Goal: Task Accomplishment & Management: Manage account settings

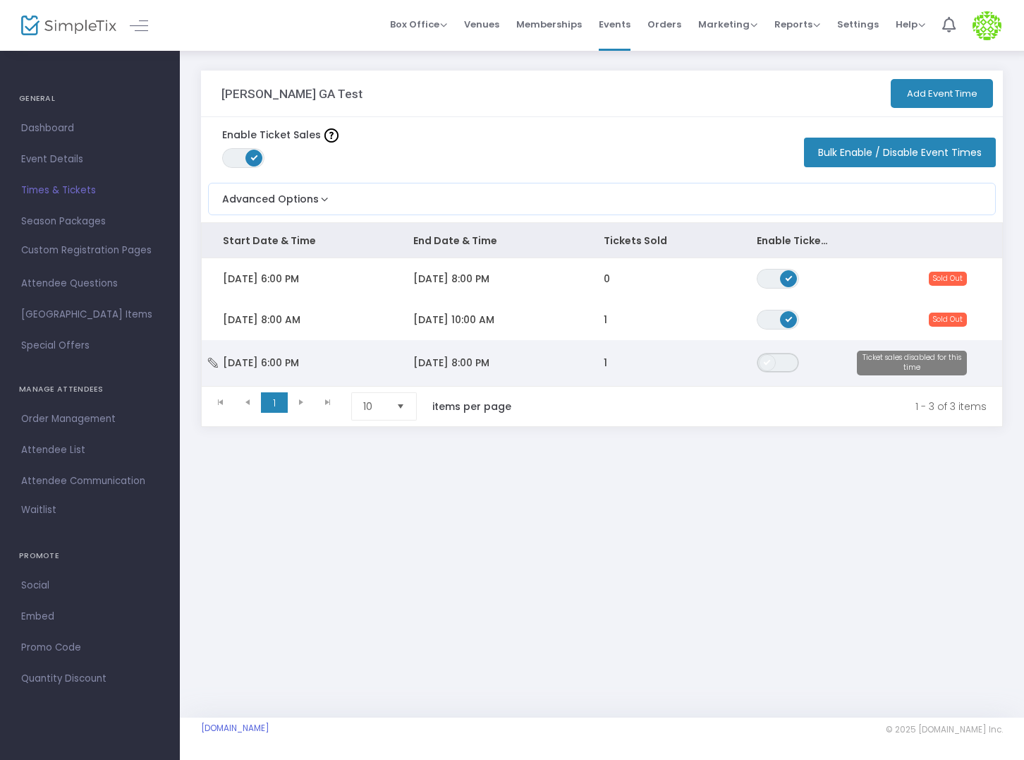
click at [784, 367] on span "ON OFF" at bounding box center [778, 363] width 42 height 20
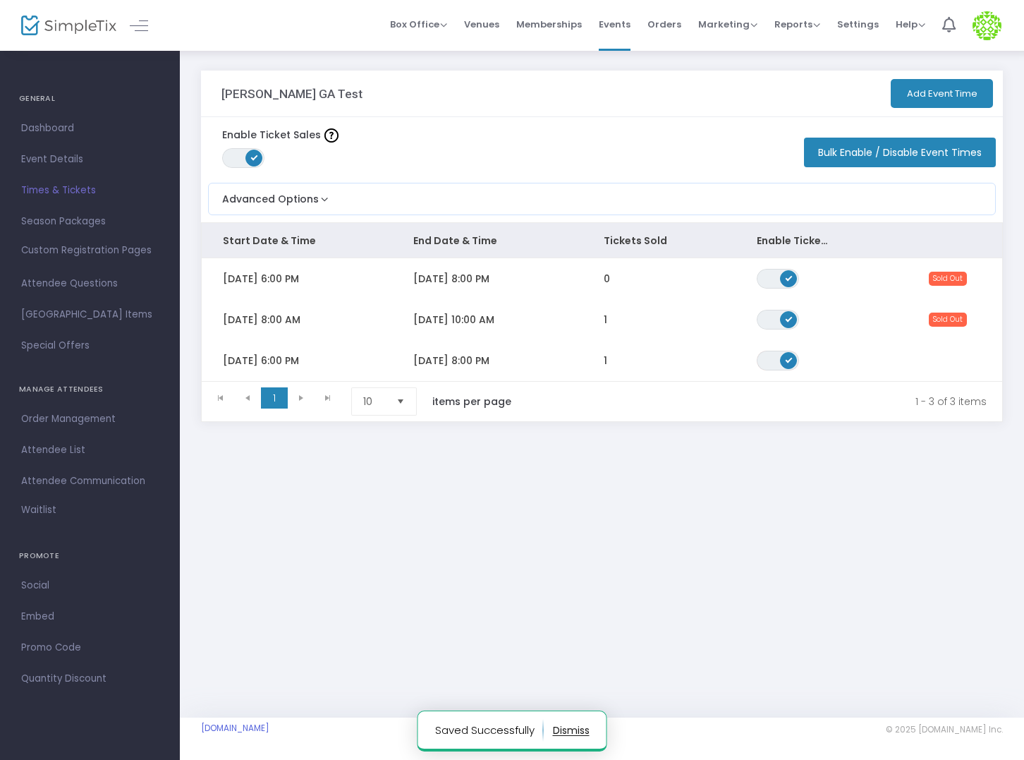
click at [711, 363] on td "1" at bounding box center [659, 360] width 152 height 41
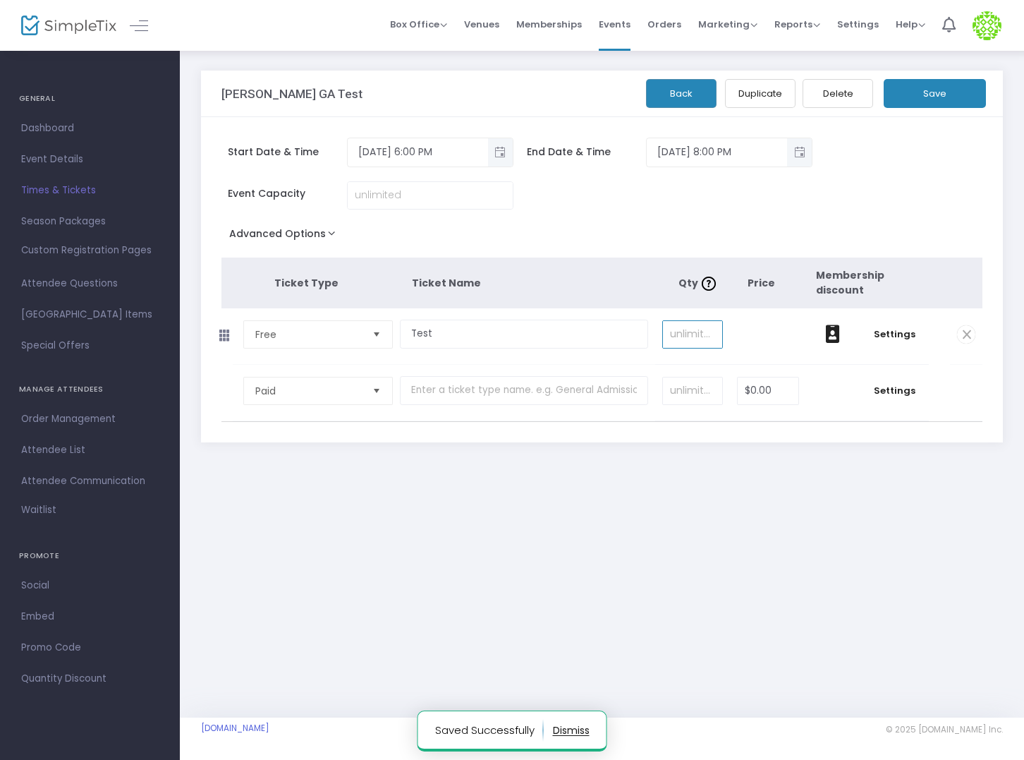
click at [712, 322] on input at bounding box center [692, 334] width 59 height 27
type input "0"
click at [940, 102] on button "Save" at bounding box center [935, 93] width 102 height 29
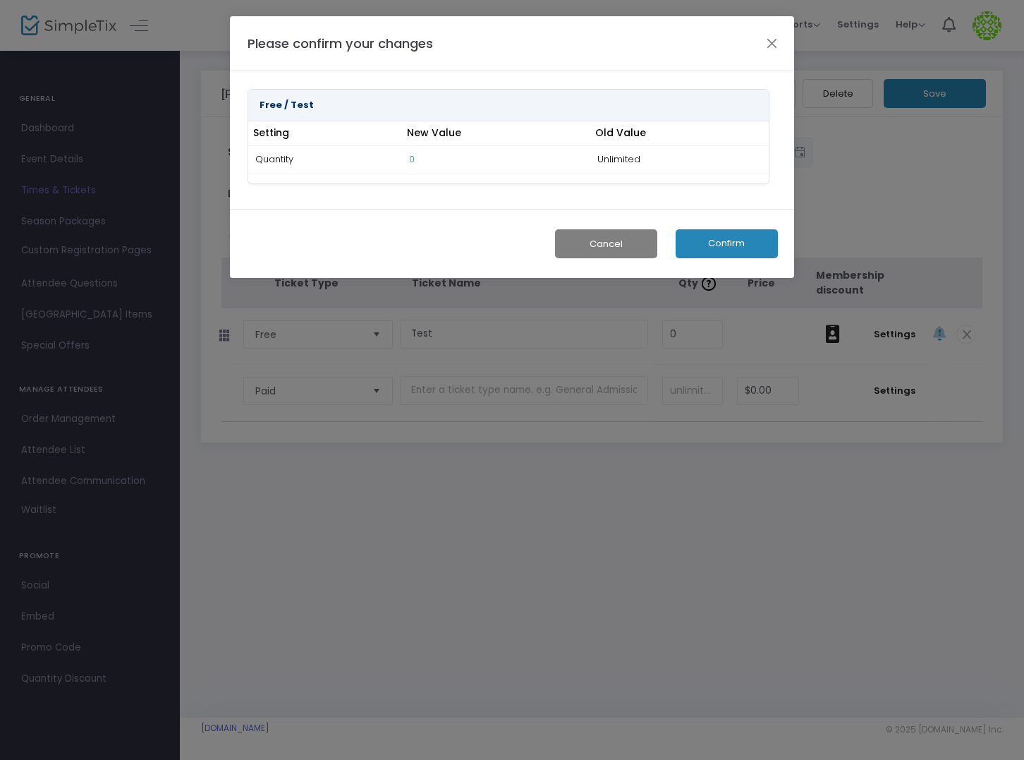
click at [715, 240] on button "Confirm" at bounding box center [727, 243] width 102 height 29
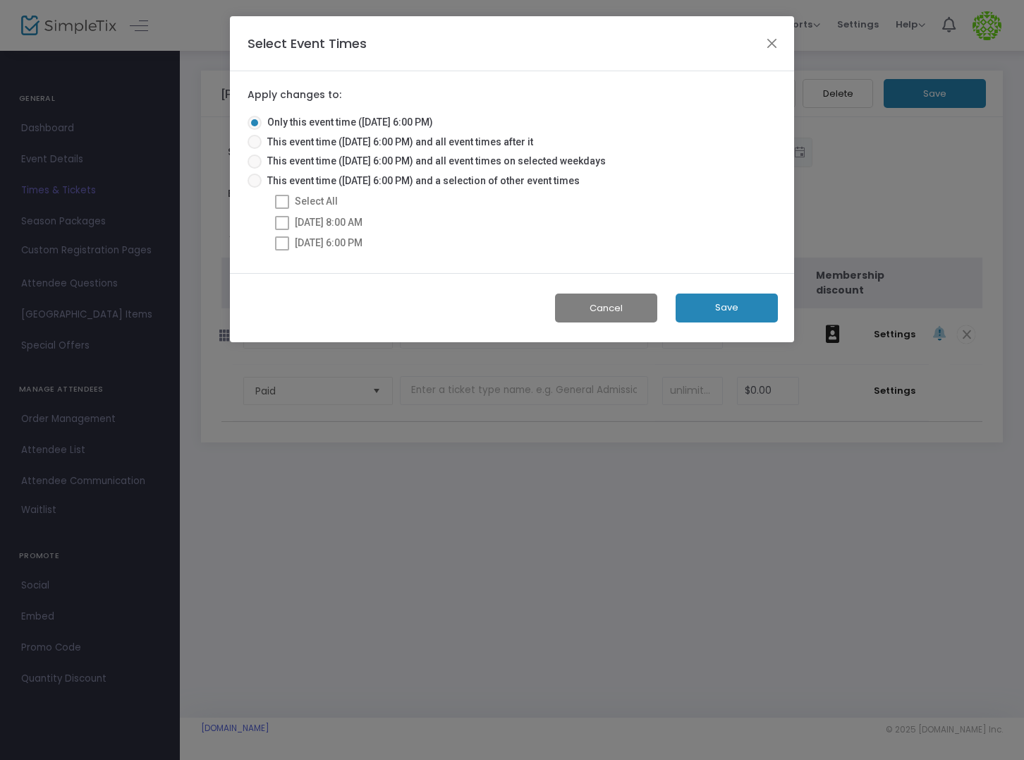
click at [715, 286] on div "Cancel Save" at bounding box center [512, 308] width 564 height 70
click at [715, 308] on button "Save" at bounding box center [727, 307] width 102 height 29
